Goal: Task Accomplishment & Management: Manage account settings

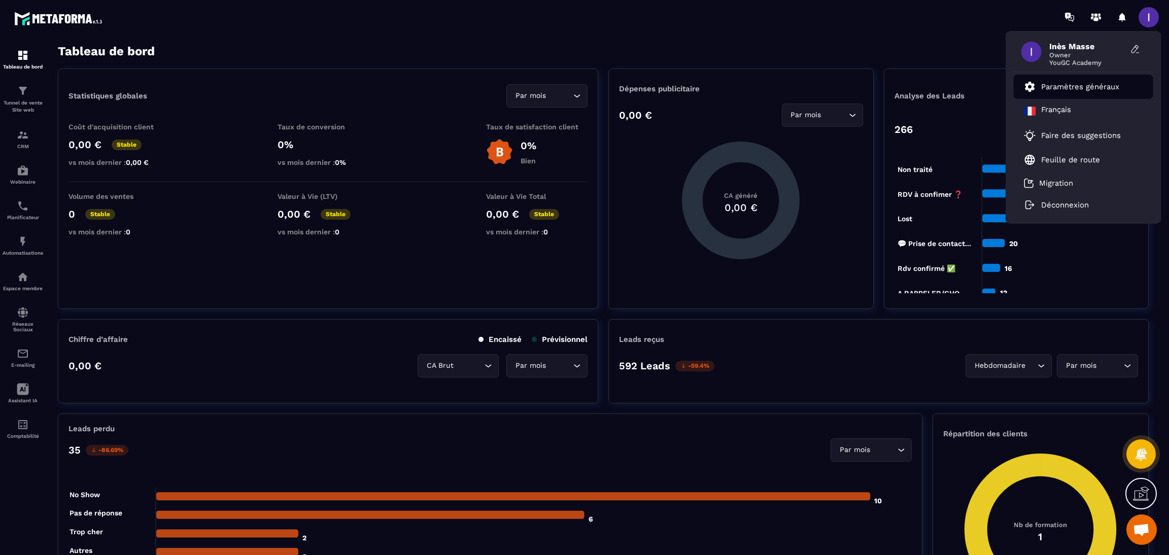
scroll to position [790, 0]
click at [1104, 84] on p "Paramètres généraux" at bounding box center [1080, 86] width 78 height 9
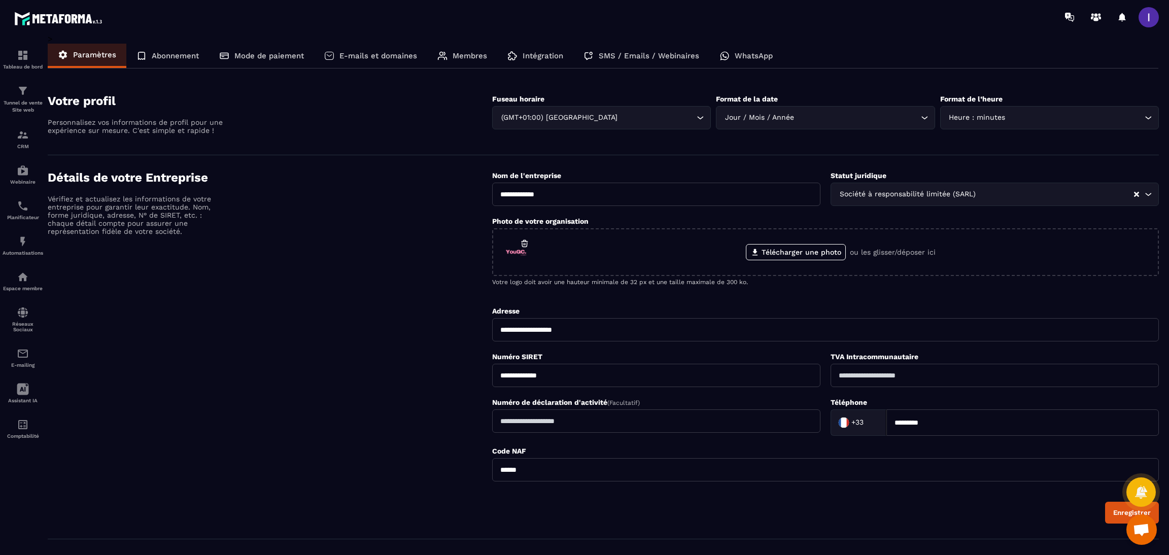
click at [453, 55] on p "Membres" at bounding box center [470, 55] width 35 height 9
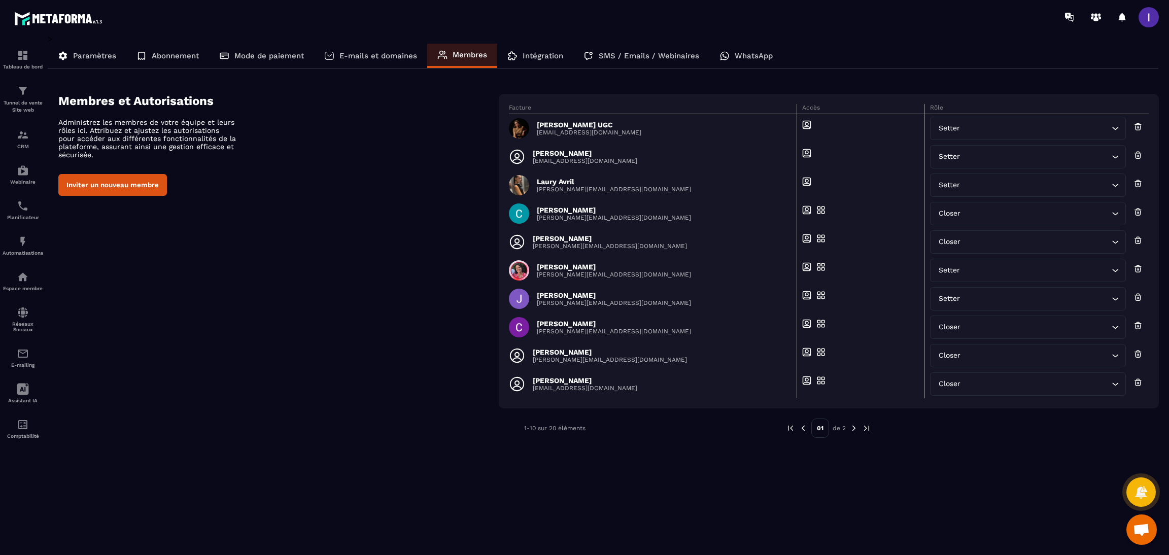
click at [1135, 126] on icon at bounding box center [1138, 127] width 9 height 10
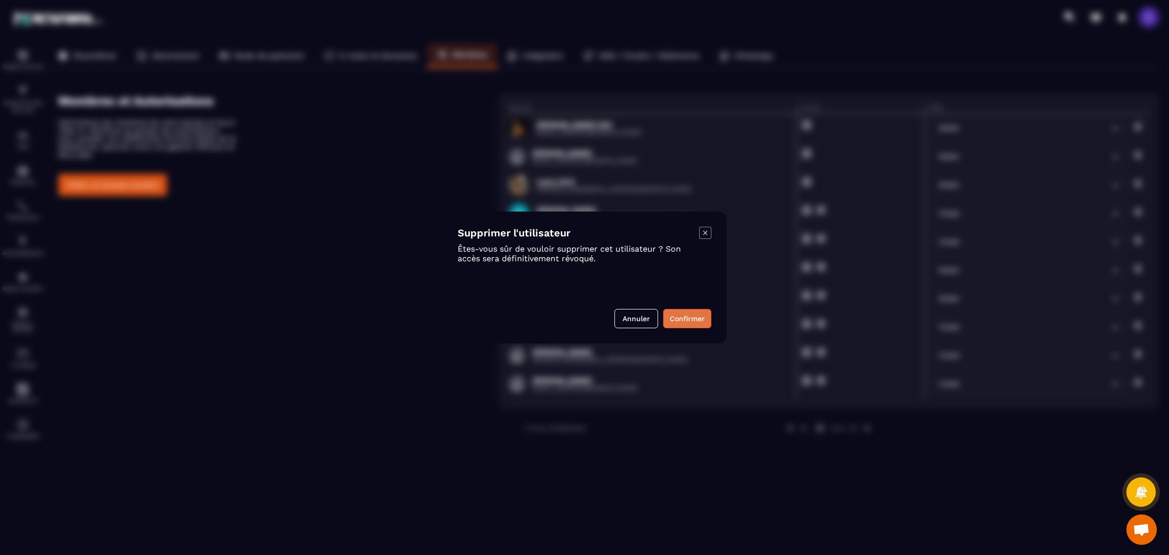
click at [697, 312] on button "Confirmer" at bounding box center [687, 318] width 48 height 19
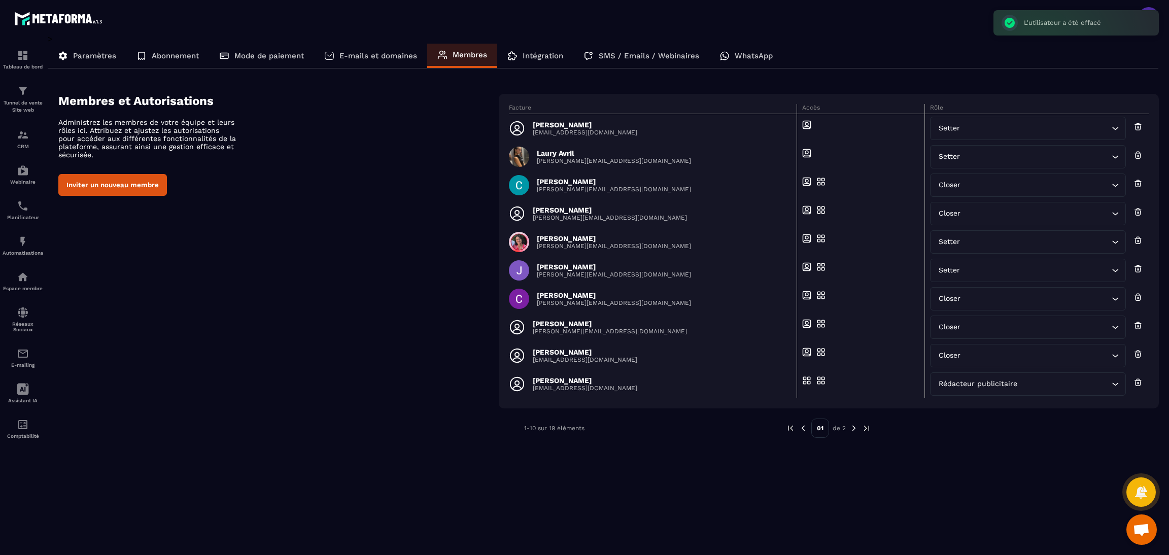
click at [117, 187] on button "Inviter un nouveau membre" at bounding box center [112, 185] width 109 height 22
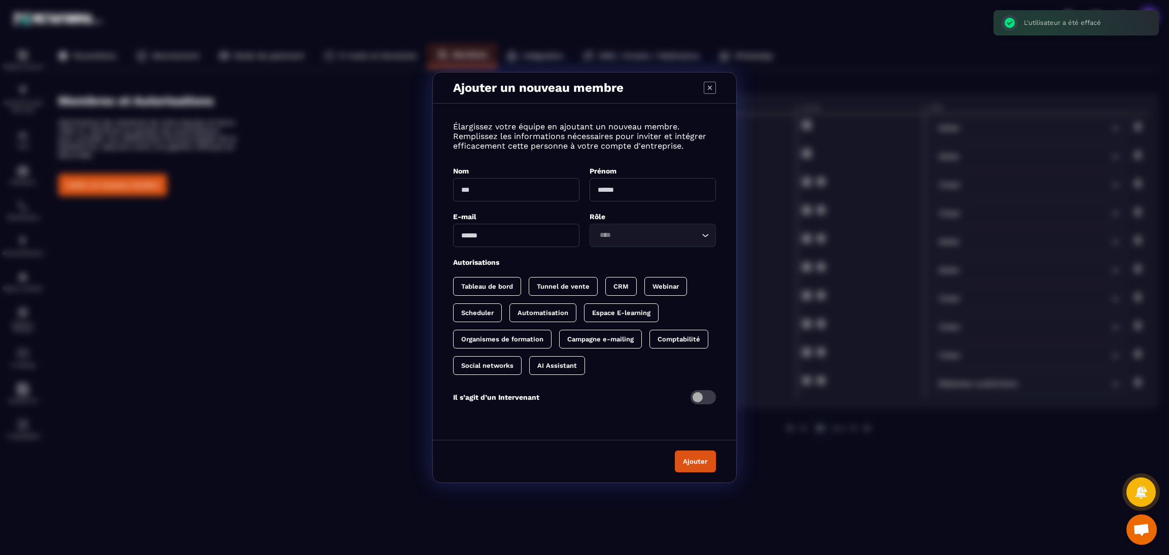
drag, startPoint x: 473, startPoint y: 192, endPoint x: 571, endPoint y: 176, distance: 99.2
click at [473, 192] on input "Modal window" at bounding box center [516, 189] width 126 height 23
type input "*******"
type input "**********"
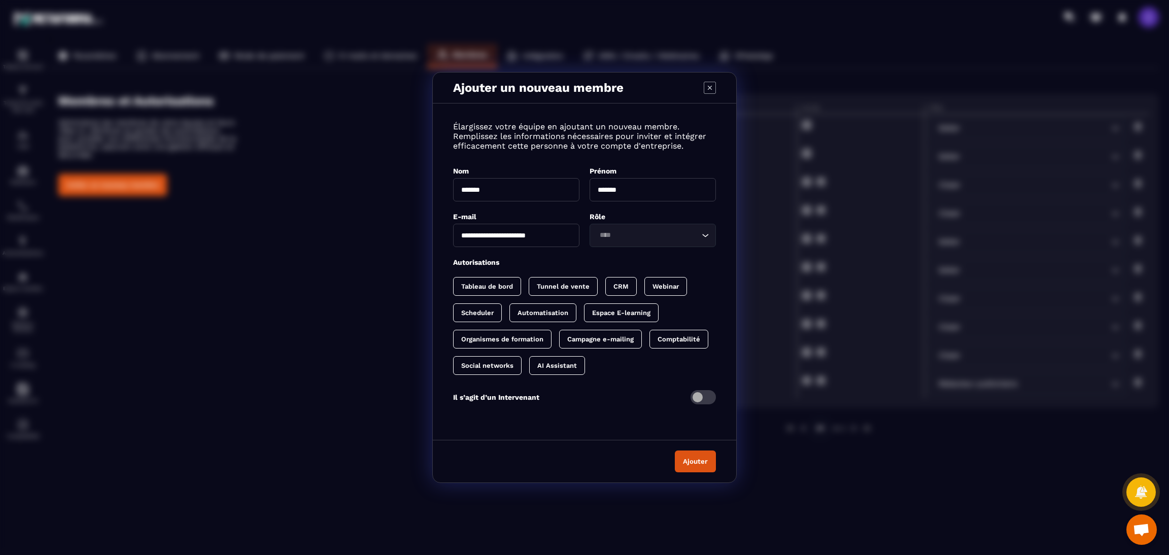
click at [676, 238] on input "Search for option" at bounding box center [647, 235] width 103 height 11
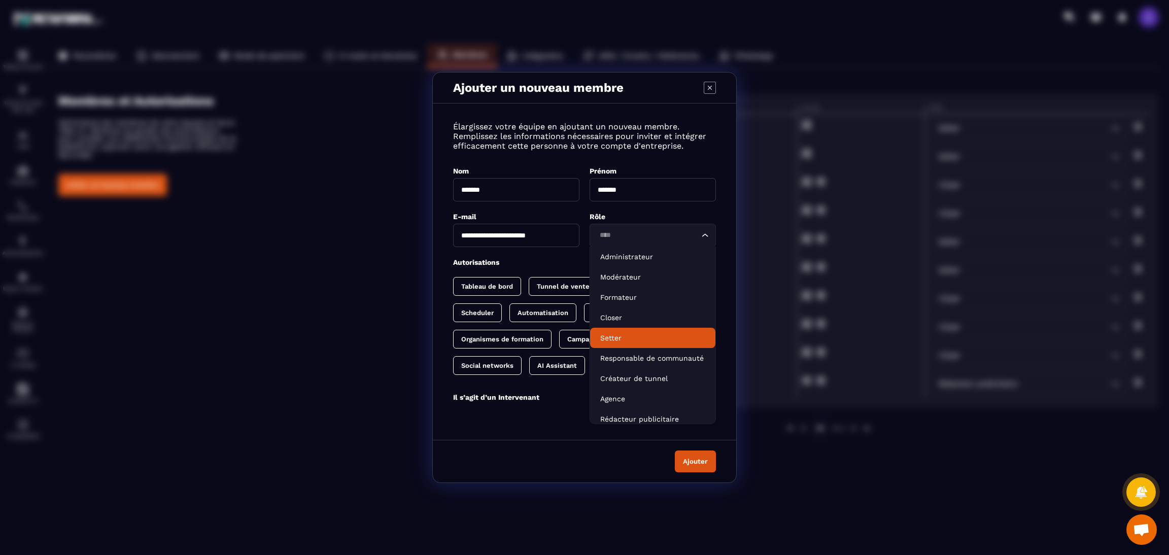
click at [628, 333] on p "Setter" at bounding box center [652, 338] width 105 height 10
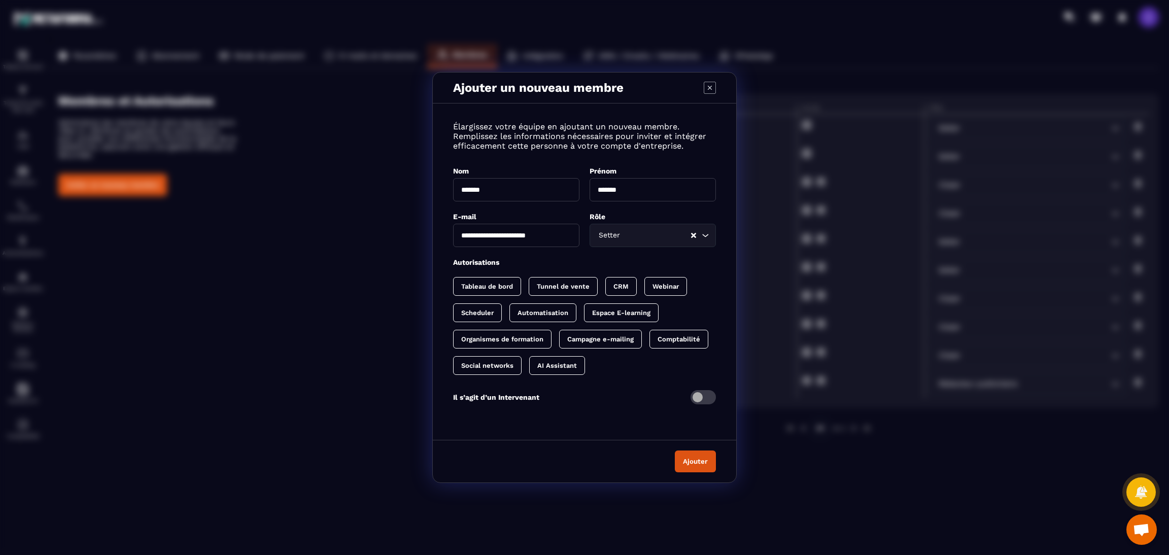
click at [627, 285] on p "CRM" at bounding box center [621, 287] width 15 height 8
click at [703, 465] on button "Ajouter" at bounding box center [695, 462] width 41 height 22
